Goal: Task Accomplishment & Management: Complete application form

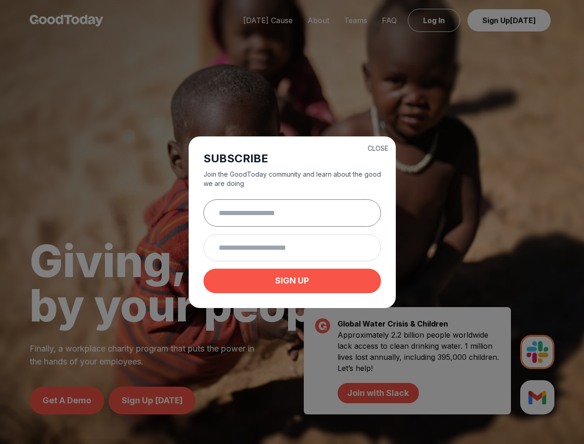
click at [292, 222] on input "text" at bounding box center [291, 212] width 177 height 27
click at [378, 147] on button "CLOSE" at bounding box center [377, 148] width 21 height 9
